Goal: Check status: Check status

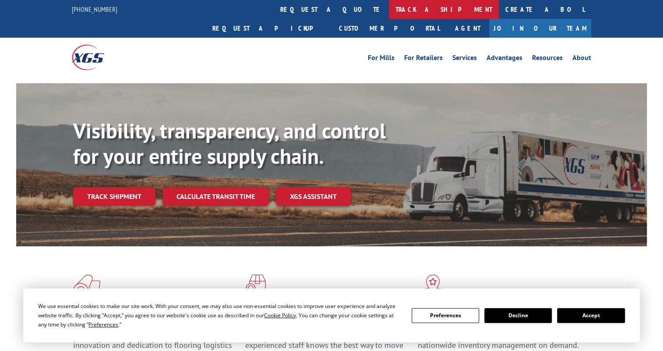
click at [389, 12] on link "track a shipment" at bounding box center [444, 9] width 110 height 19
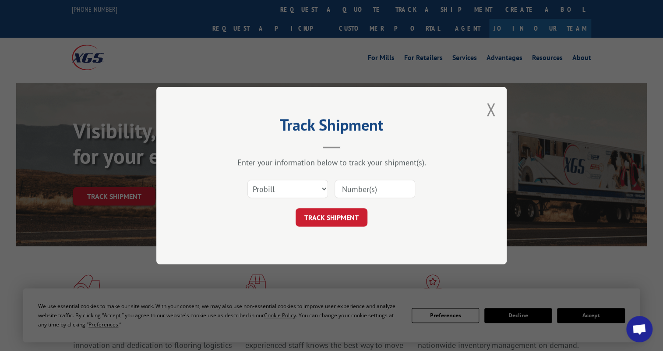
click at [359, 186] on input at bounding box center [375, 189] width 81 height 18
type input "2879501"
click button "TRACK SHIPMENT" at bounding box center [332, 217] width 72 height 18
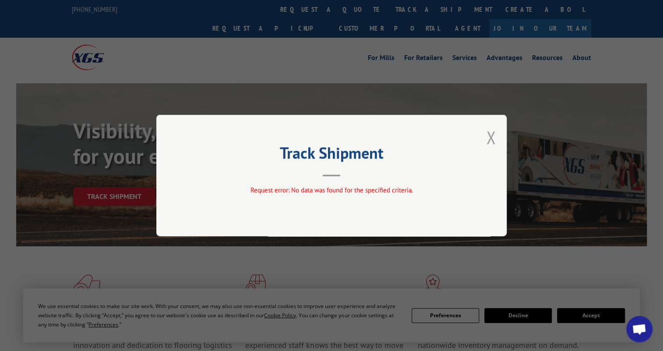
click at [494, 138] on button "Close modal" at bounding box center [491, 137] width 10 height 23
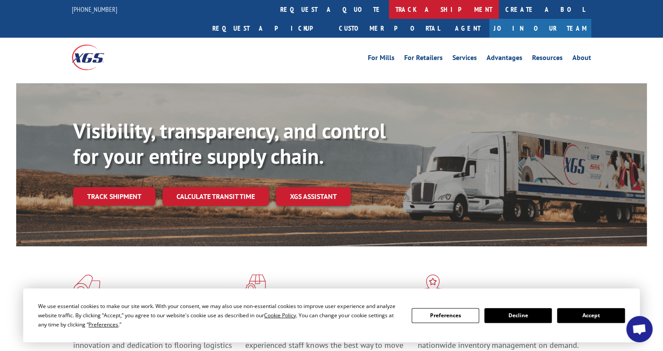
click at [389, 11] on link "track a shipment" at bounding box center [444, 9] width 110 height 19
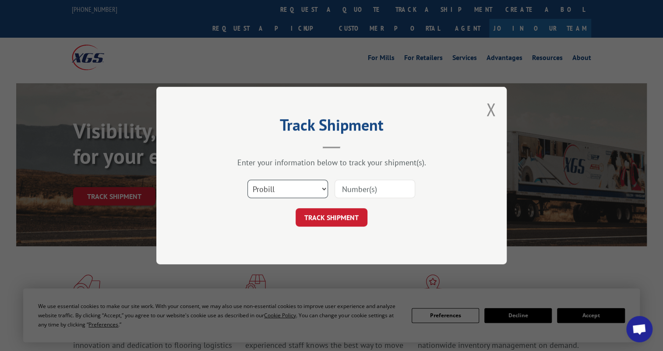
click at [317, 191] on select "Select category... Probill BOL PO" at bounding box center [288, 189] width 81 height 18
select select "bol"
click at [248, 180] on select "Select category... Probill BOL PO" at bounding box center [288, 189] width 81 height 18
click at [364, 186] on input at bounding box center [375, 189] width 81 height 18
type input "2879501"
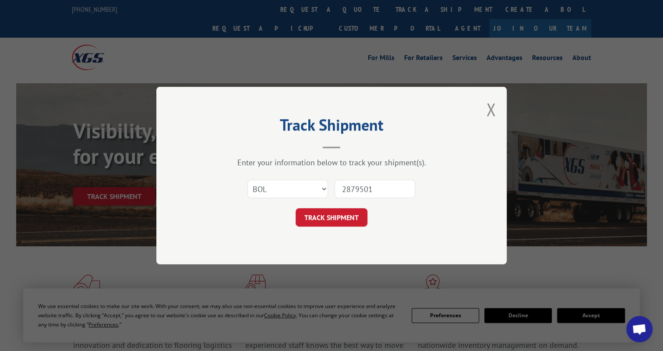
click button "TRACK SHIPMENT" at bounding box center [332, 217] width 72 height 18
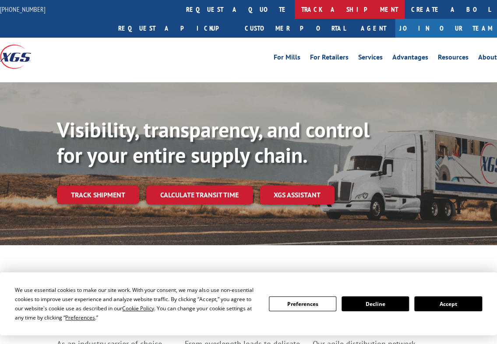
click at [295, 5] on link "track a shipment" at bounding box center [350, 9] width 110 height 19
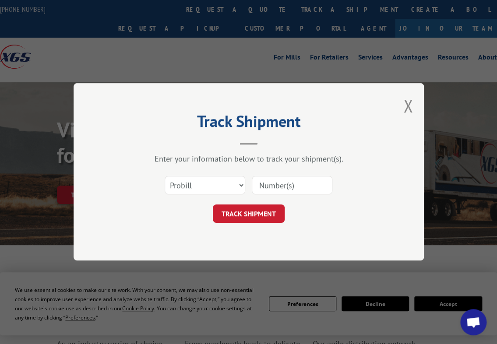
click at [283, 185] on input at bounding box center [292, 186] width 81 height 18
type input "2879849"
click button "TRACK SHIPMENT" at bounding box center [249, 214] width 72 height 18
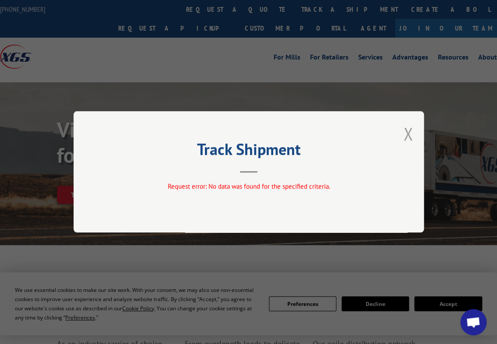
click at [407, 136] on button "Close modal" at bounding box center [409, 133] width 10 height 23
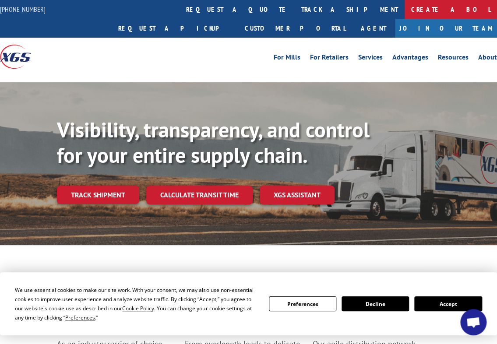
click at [405, 11] on link "Create a BOL" at bounding box center [451, 9] width 92 height 19
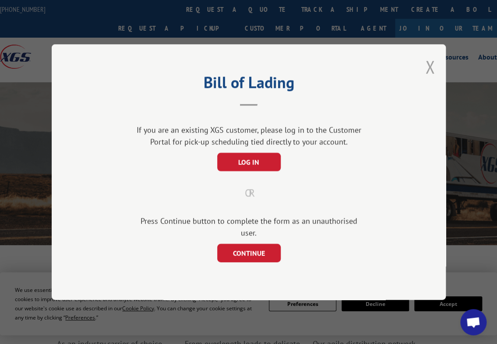
click at [425, 73] on button "Close modal" at bounding box center [430, 66] width 10 height 23
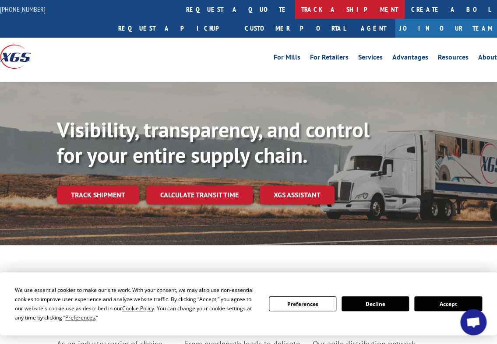
click at [295, 12] on link "track a shipment" at bounding box center [350, 9] width 110 height 19
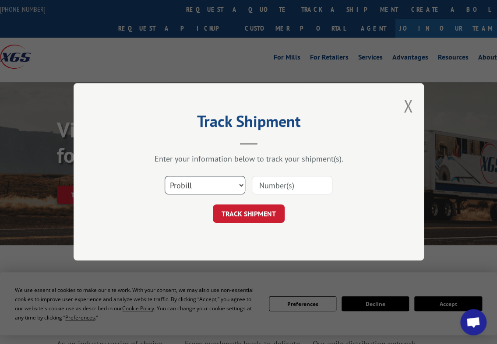
click at [204, 187] on select "Select category... Probill BOL PO" at bounding box center [205, 186] width 81 height 18
select select "bol"
click at [165, 177] on select "Select category... Probill BOL PO" at bounding box center [205, 186] width 81 height 18
click at [267, 185] on input at bounding box center [292, 186] width 81 height 18
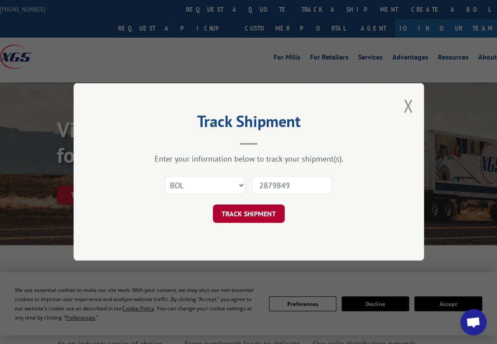
type input "2879849"
click at [244, 215] on button "TRACK SHIPMENT" at bounding box center [249, 214] width 72 height 18
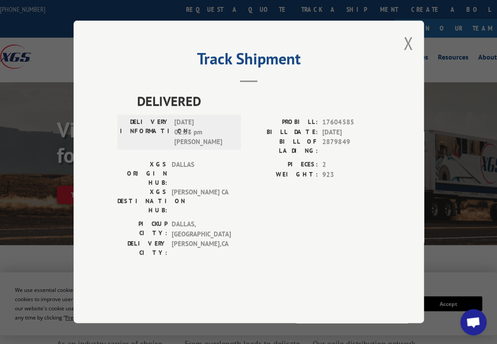
drag, startPoint x: 409, startPoint y: 70, endPoint x: 415, endPoint y: 56, distance: 15.1
click at [409, 55] on button "Close modal" at bounding box center [409, 43] width 10 height 23
